Goal: Task Accomplishment & Management: Complete application form

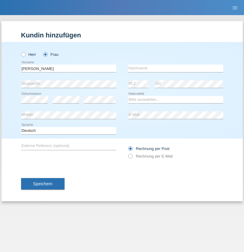
type input "[PERSON_NAME]"
click at [176, 68] on input "text" at bounding box center [175, 69] width 95 height 8
type input "[PERSON_NAME]"
select select "PL"
select select "C"
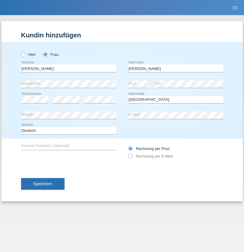
select select "25"
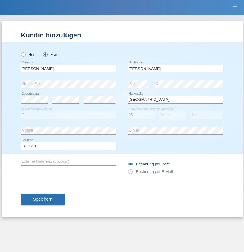
select select "04"
select select "2021"
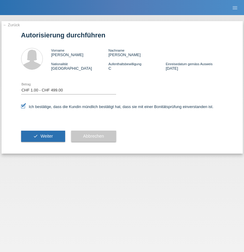
select select "1"
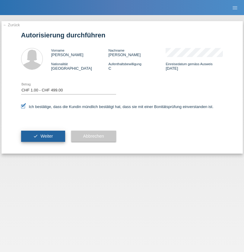
click at [43, 136] on span "Weiter" at bounding box center [46, 136] width 12 height 5
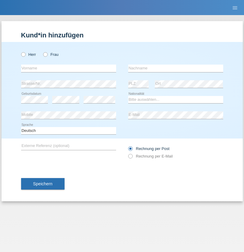
radio input "true"
click at [69, 68] on input "text" at bounding box center [68, 69] width 95 height 8
type input "[PERSON_NAME]"
click at [176, 68] on input "text" at bounding box center [175, 69] width 95 height 8
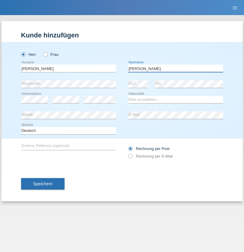
type input "[PERSON_NAME]"
select select "PT"
select select "C"
select select "10"
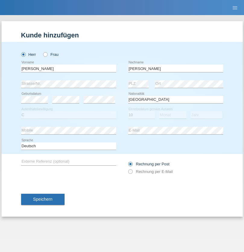
select select "12"
select select "2018"
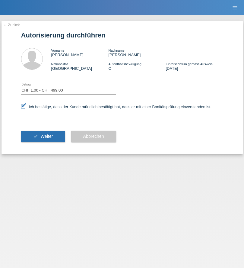
select select "1"
click at [43, 136] on span "Weiter" at bounding box center [46, 136] width 12 height 5
